Goal: Entertainment & Leisure: Consume media (video, audio)

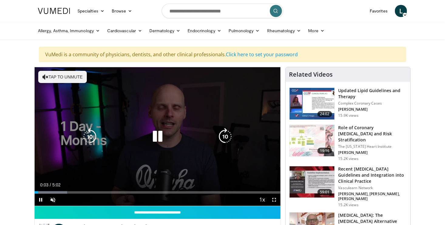
scroll to position [34, 0]
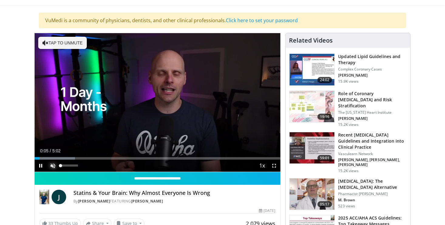
click at [54, 164] on span "Video Player" at bounding box center [53, 165] width 12 height 12
